Goal: Information Seeking & Learning: Learn about a topic

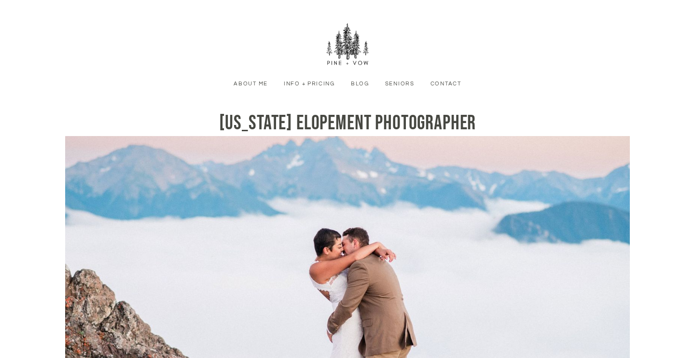
click at [311, 88] on link "Info + Pricing" at bounding box center [309, 84] width 62 height 9
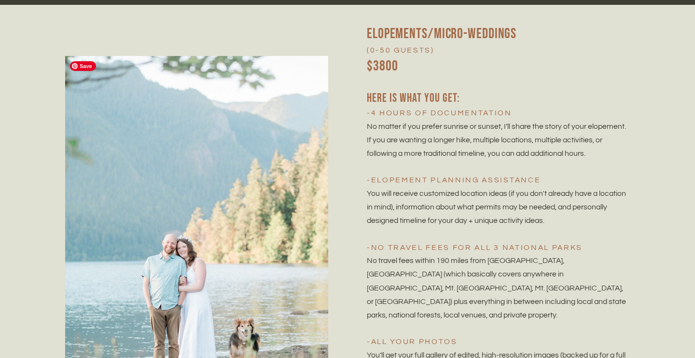
scroll to position [1988, 0]
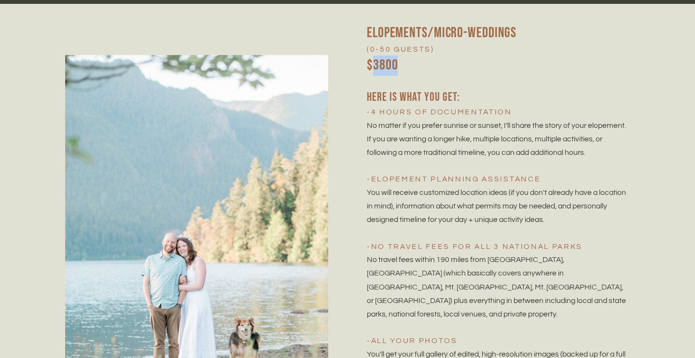
drag, startPoint x: 395, startPoint y: 67, endPoint x: 371, endPoint y: 67, distance: 23.2
click at [371, 67] on h2 "$3800" at bounding box center [498, 65] width 263 height 20
copy h2 "3800"
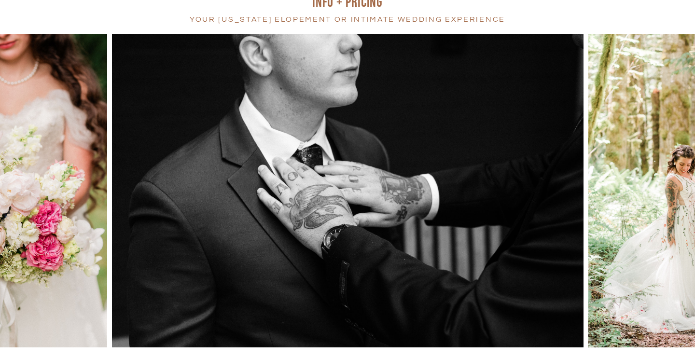
scroll to position [0, 0]
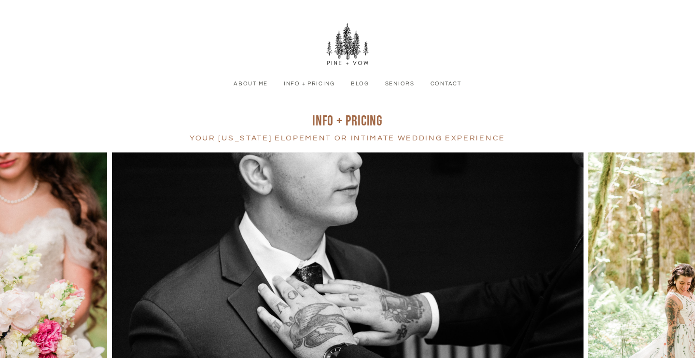
click at [432, 87] on link "Contact" at bounding box center [446, 84] width 42 height 9
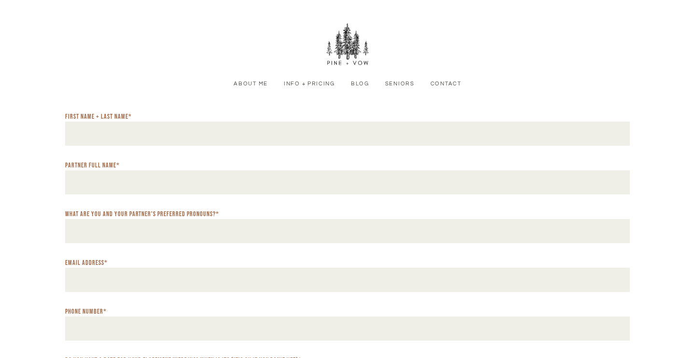
click at [272, 82] on link "About Me" at bounding box center [250, 84] width 45 height 9
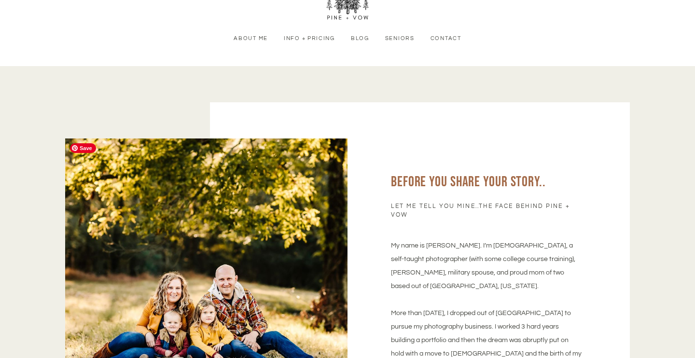
scroll to position [36, 0]
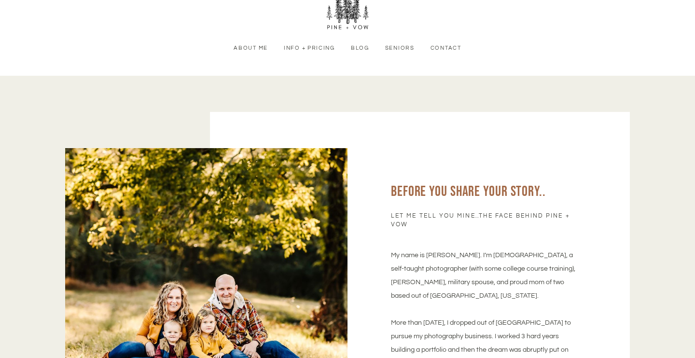
click at [360, 48] on link "Blog" at bounding box center [359, 48] width 29 height 9
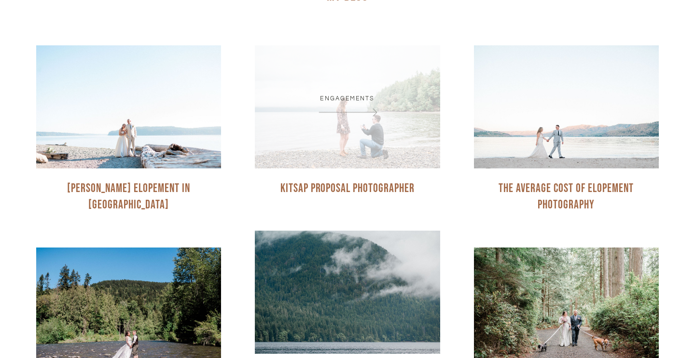
scroll to position [844, 0]
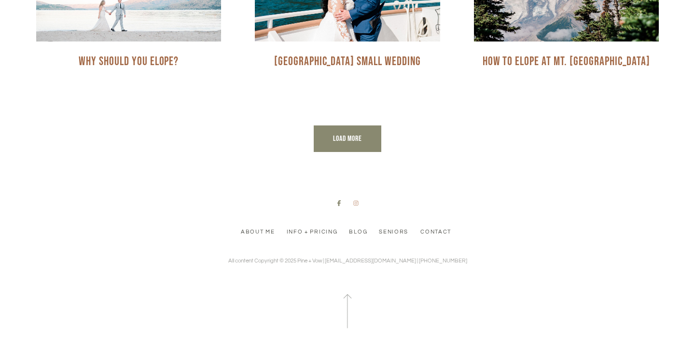
click at [356, 204] on icon at bounding box center [355, 203] width 5 height 5
